Goal: Task Accomplishment & Management: Manage account settings

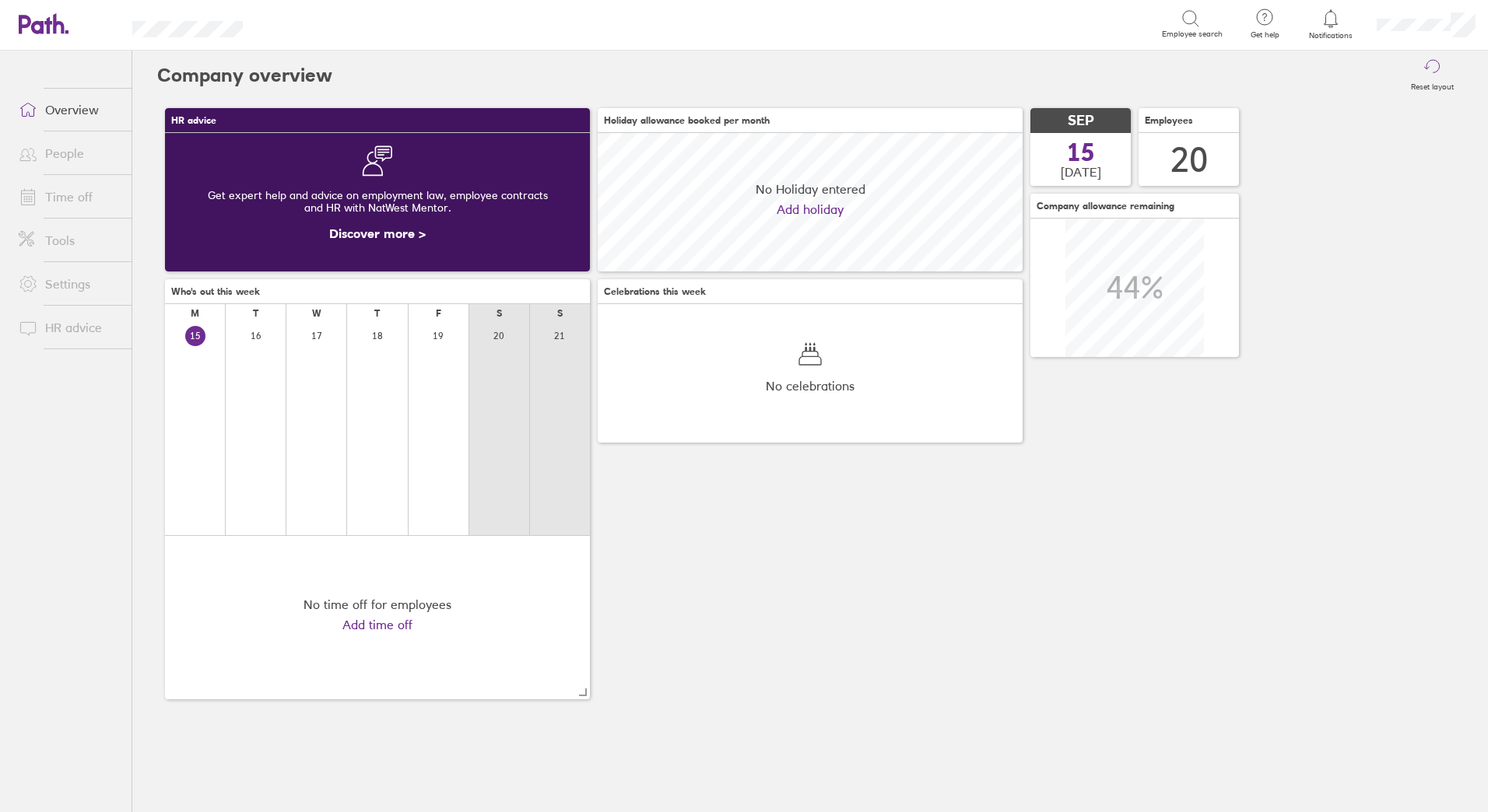
scroll to position [138, 425]
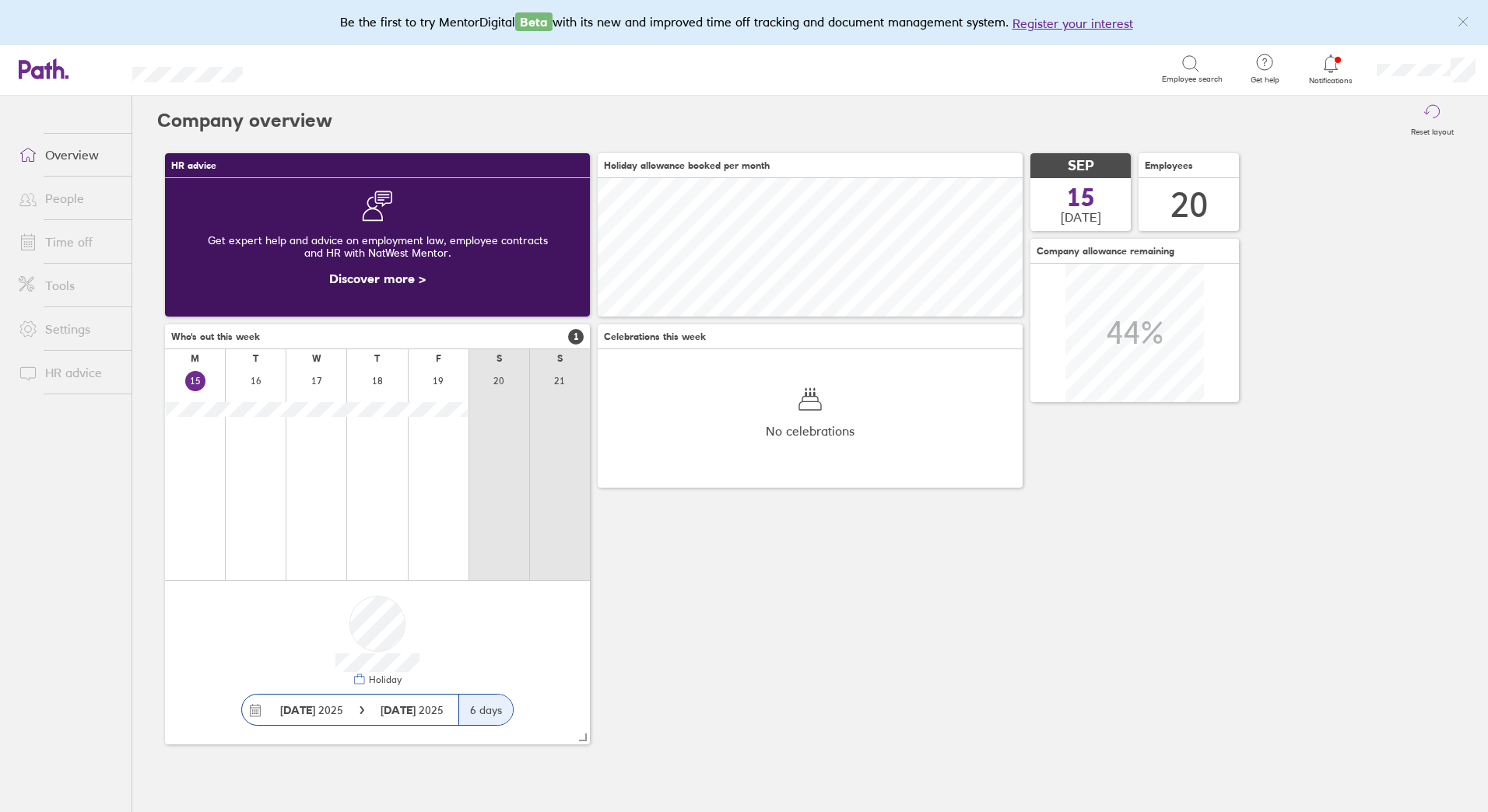
click at [67, 235] on link "Time off" at bounding box center [68, 242] width 125 height 31
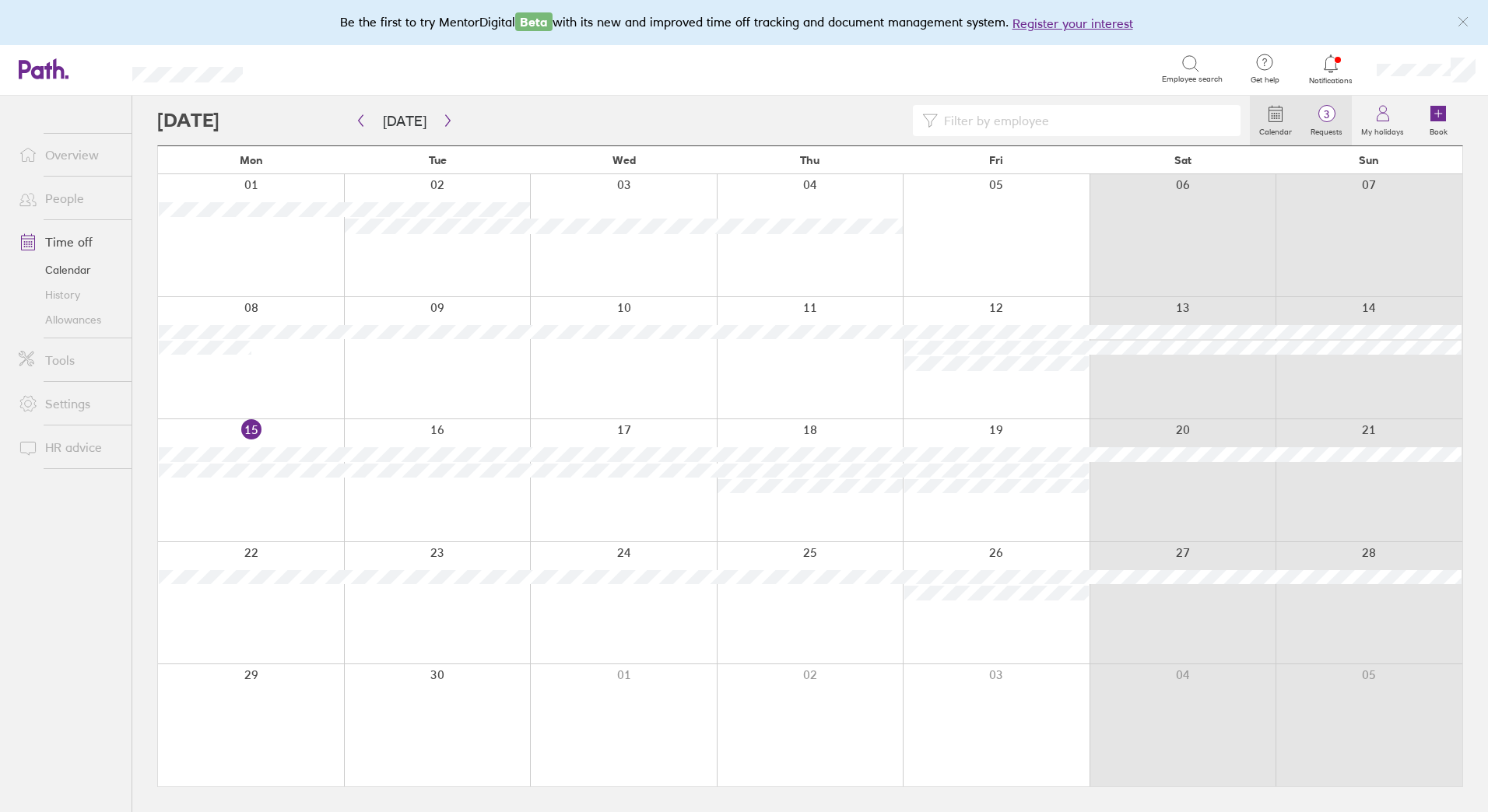
click at [1323, 108] on icon at bounding box center [1327, 112] width 18 height 18
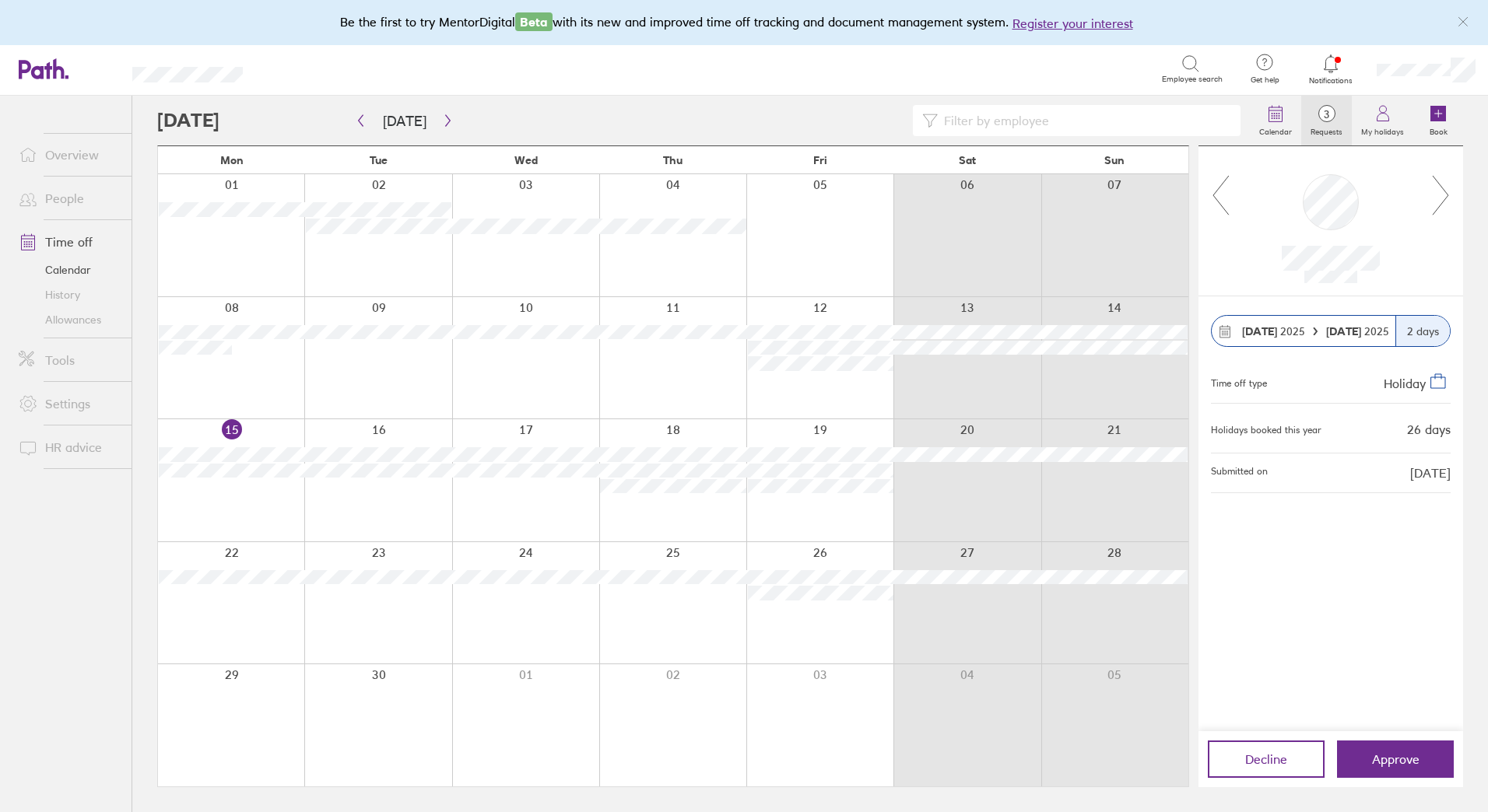
click at [73, 324] on link "Allowances" at bounding box center [68, 320] width 125 height 25
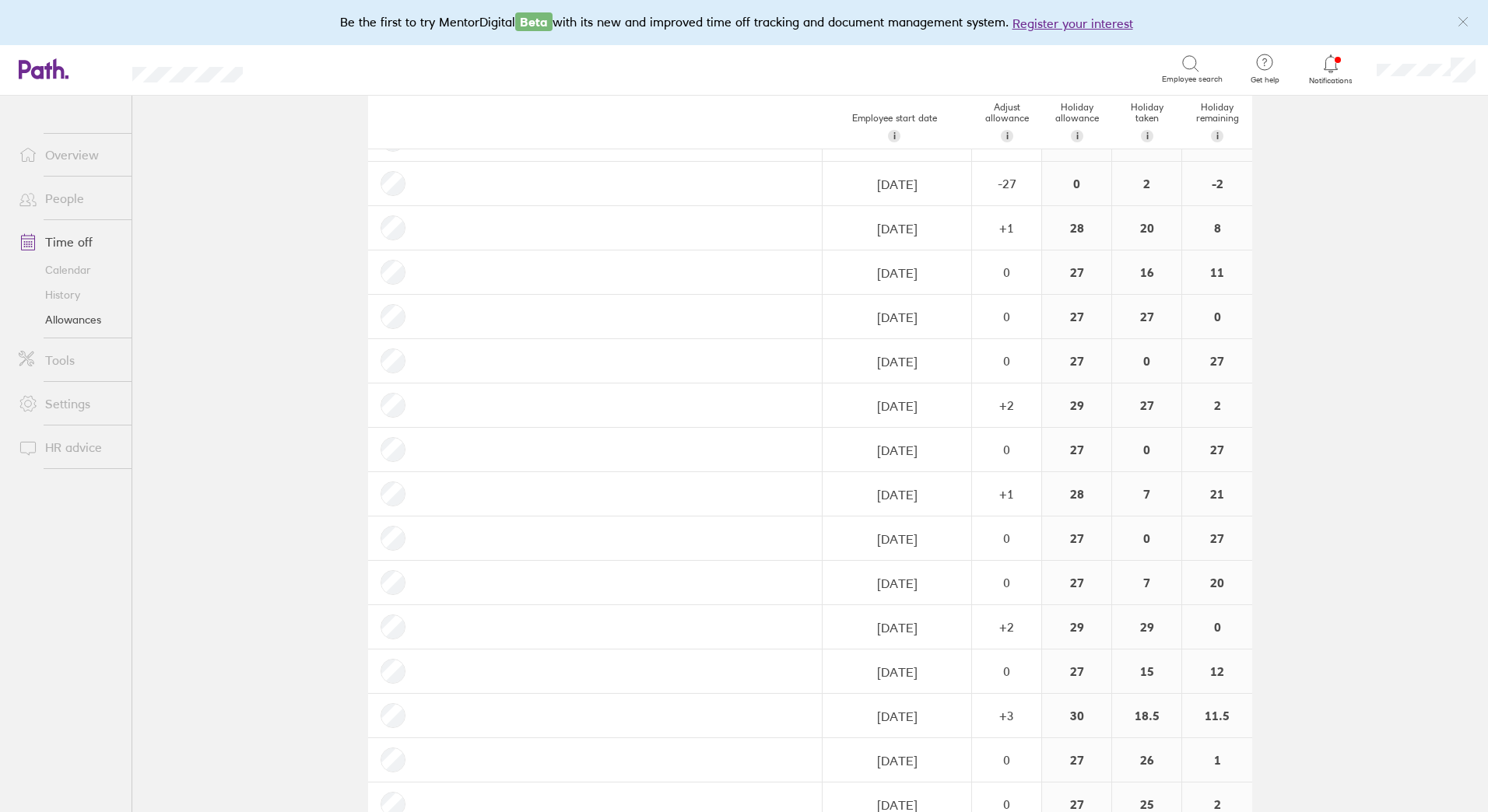
scroll to position [332, 0]
click at [75, 240] on link "Time off" at bounding box center [68, 242] width 125 height 31
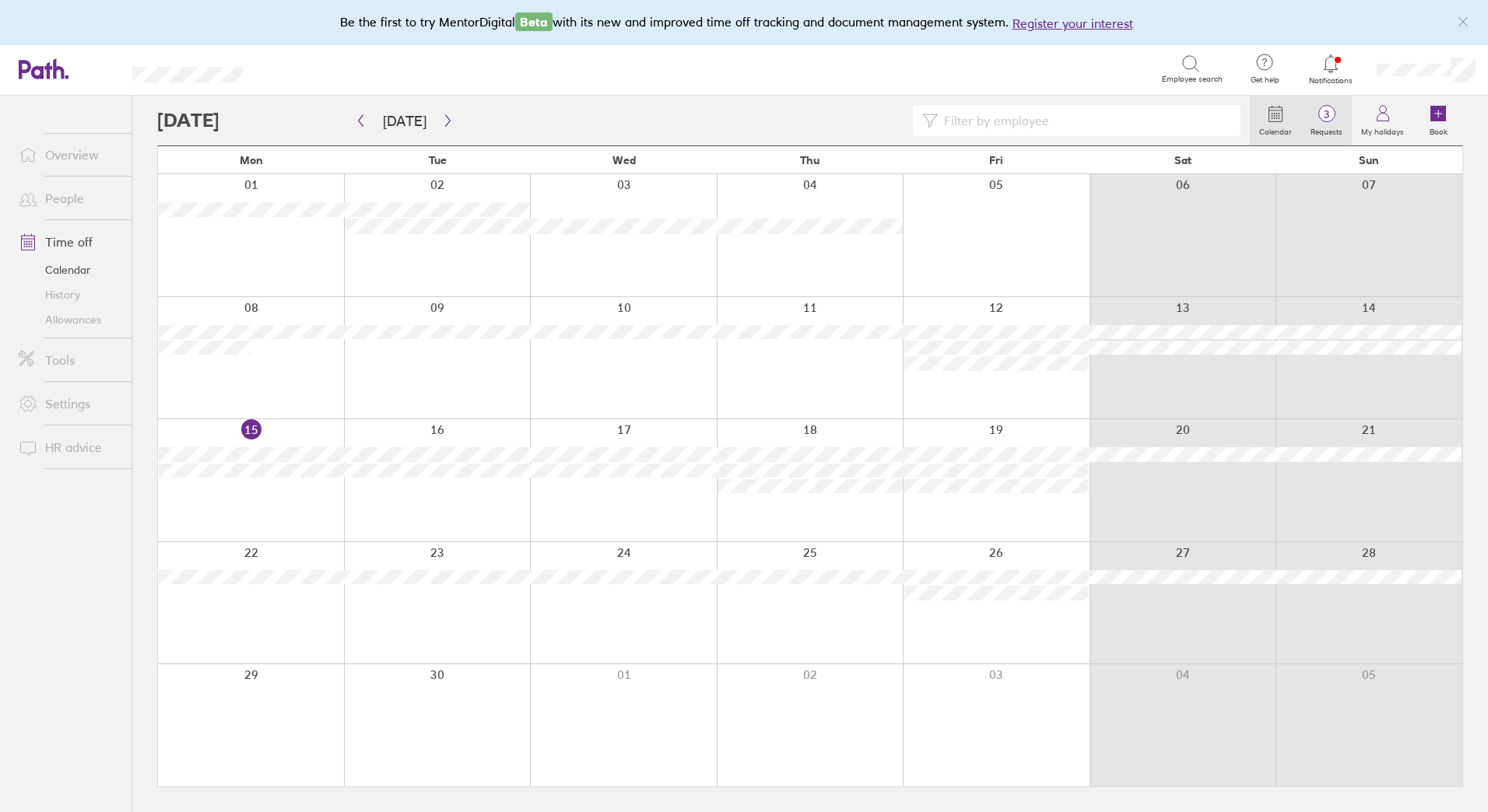
click at [1331, 111] on span "3" at bounding box center [1327, 114] width 51 height 12
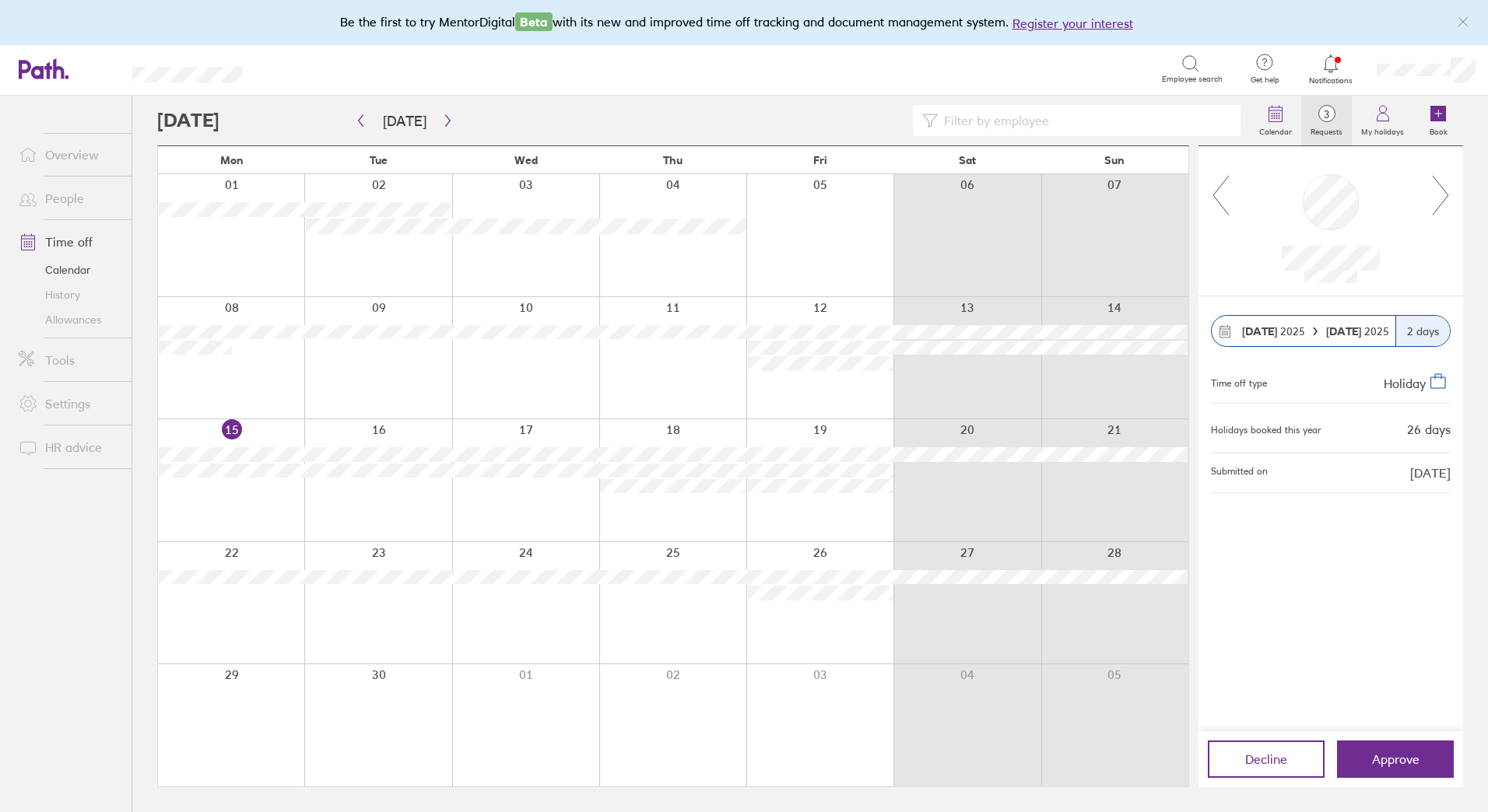
click at [74, 314] on link "Allowances" at bounding box center [68, 320] width 125 height 25
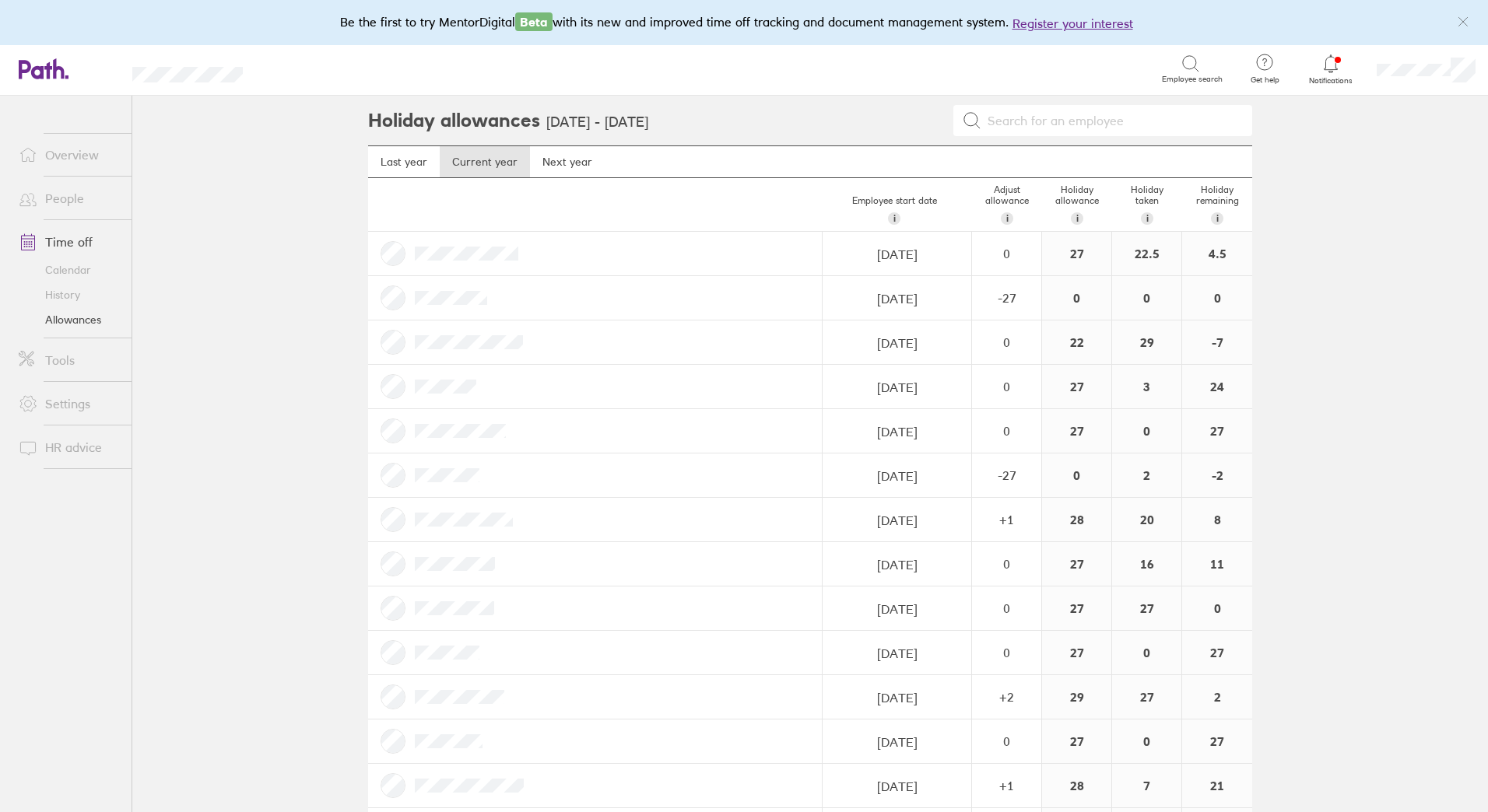
click at [1329, 70] on icon at bounding box center [1330, 63] width 18 height 18
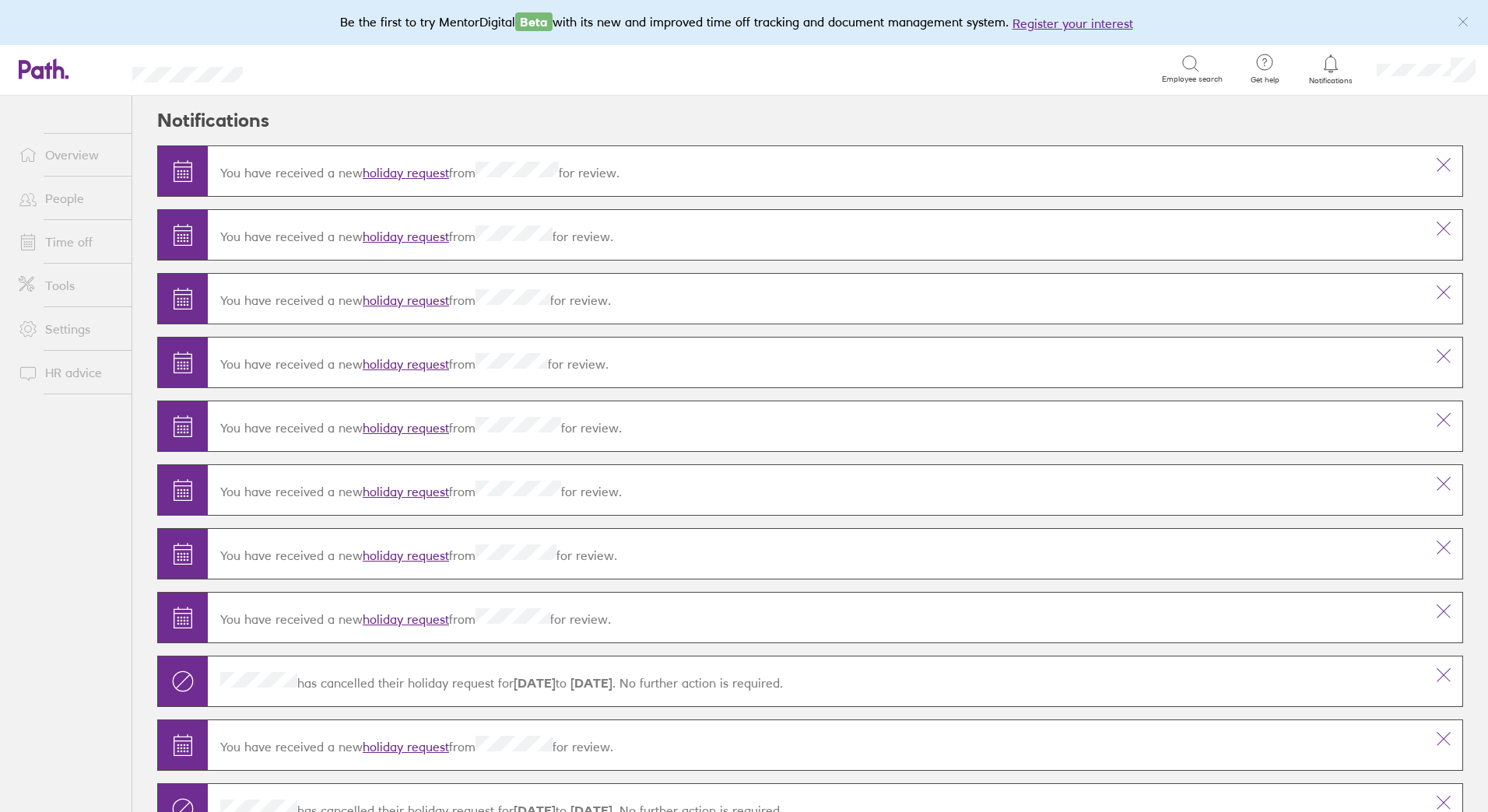
click at [68, 242] on link "Time off" at bounding box center [68, 242] width 125 height 31
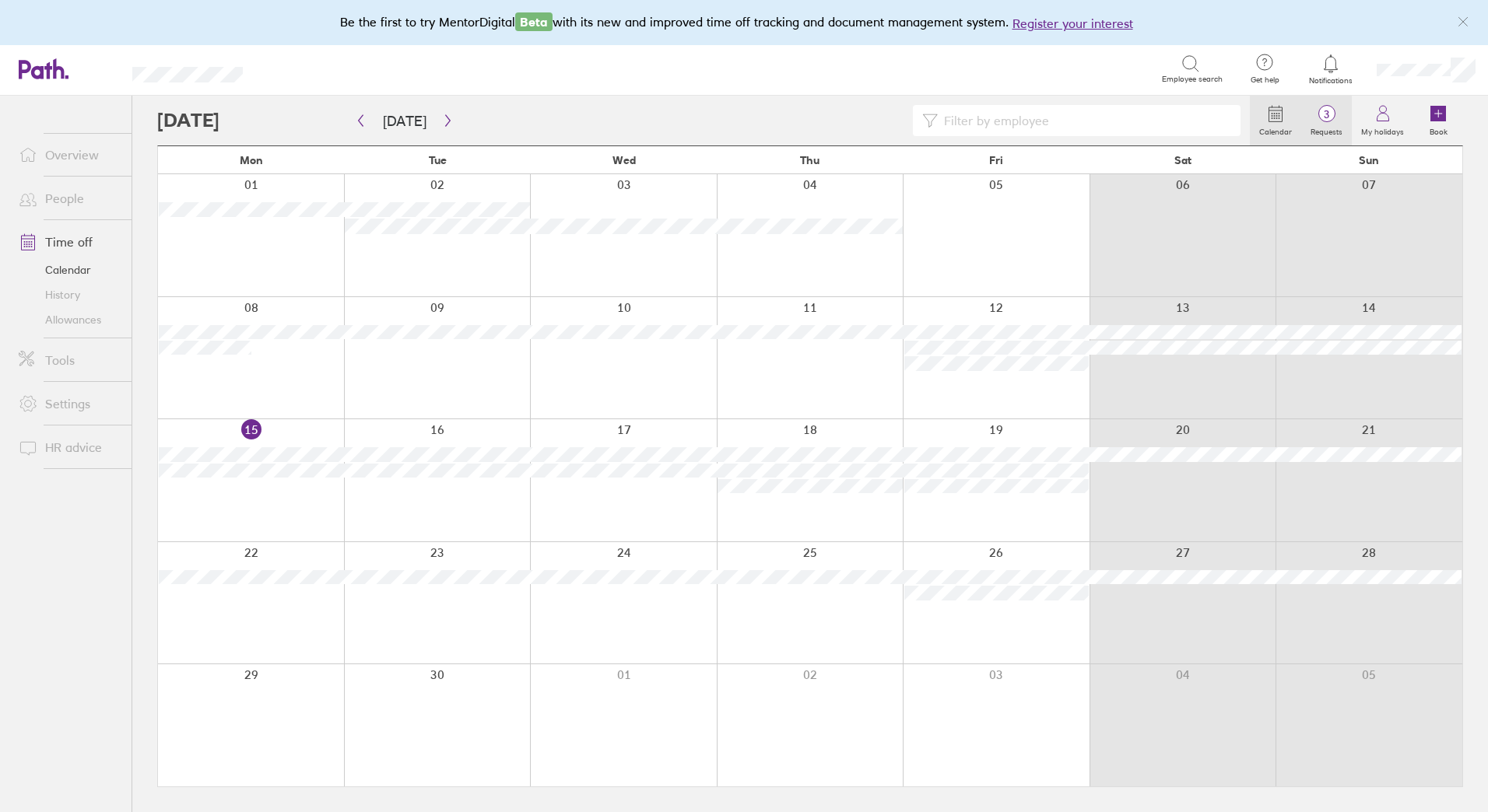
click at [1330, 122] on icon at bounding box center [1327, 112] width 18 height 18
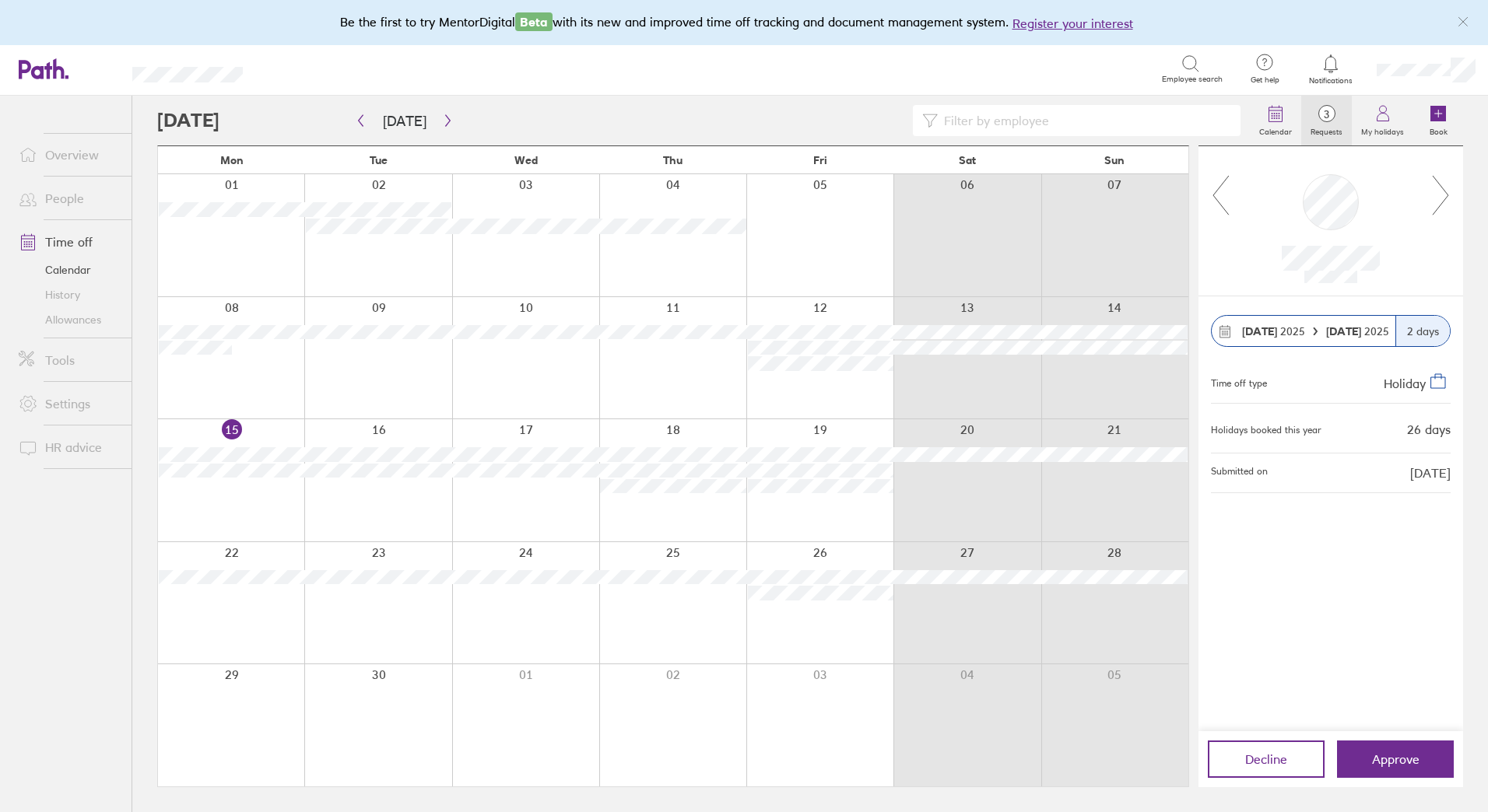
click at [1444, 201] on icon at bounding box center [1441, 195] width 15 height 38
click at [1440, 201] on icon at bounding box center [1441, 195] width 19 height 42
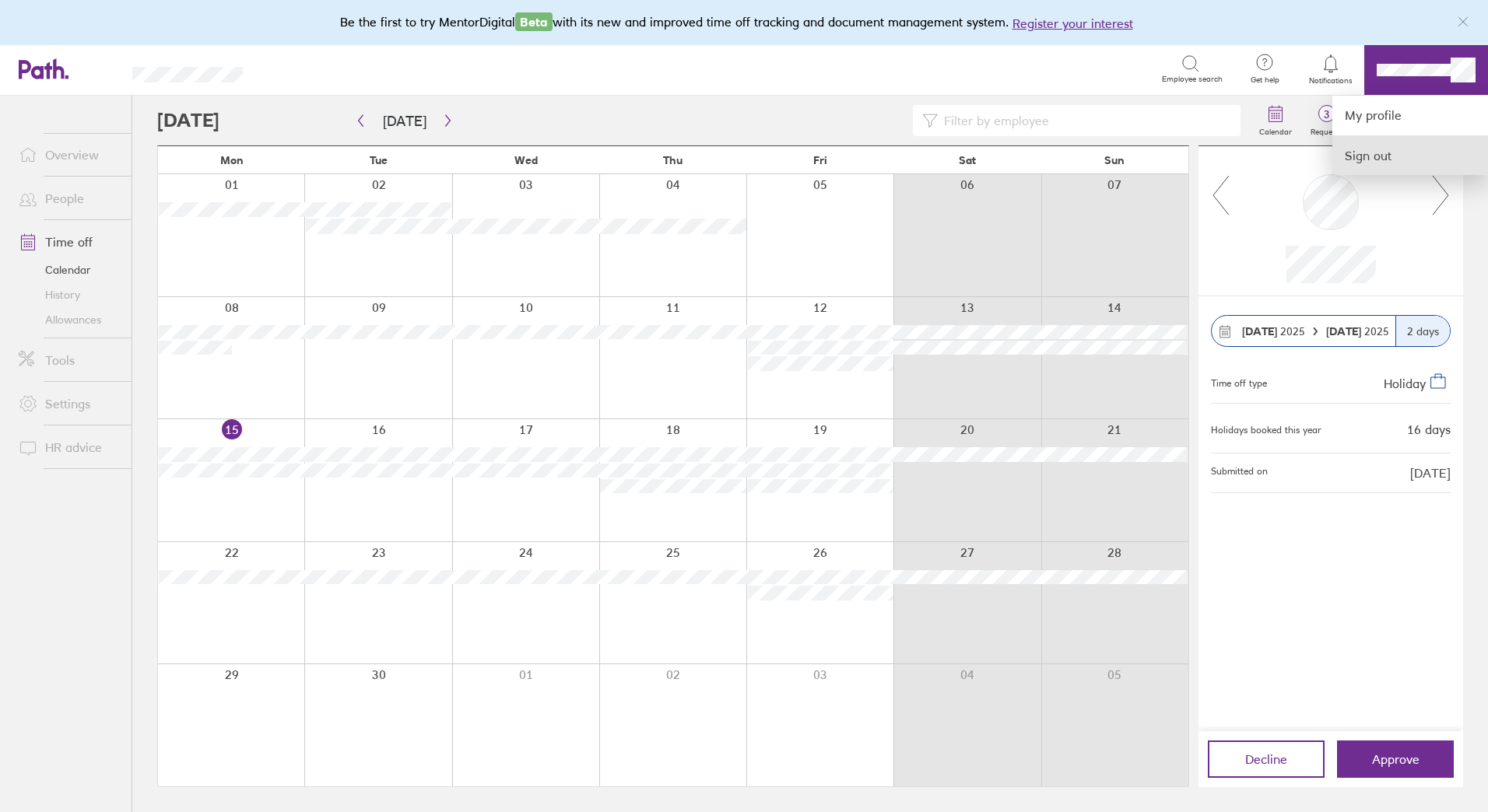
click at [1386, 153] on link "Sign out" at bounding box center [1410, 156] width 156 height 38
